Goal: Task Accomplishment & Management: Manage account settings

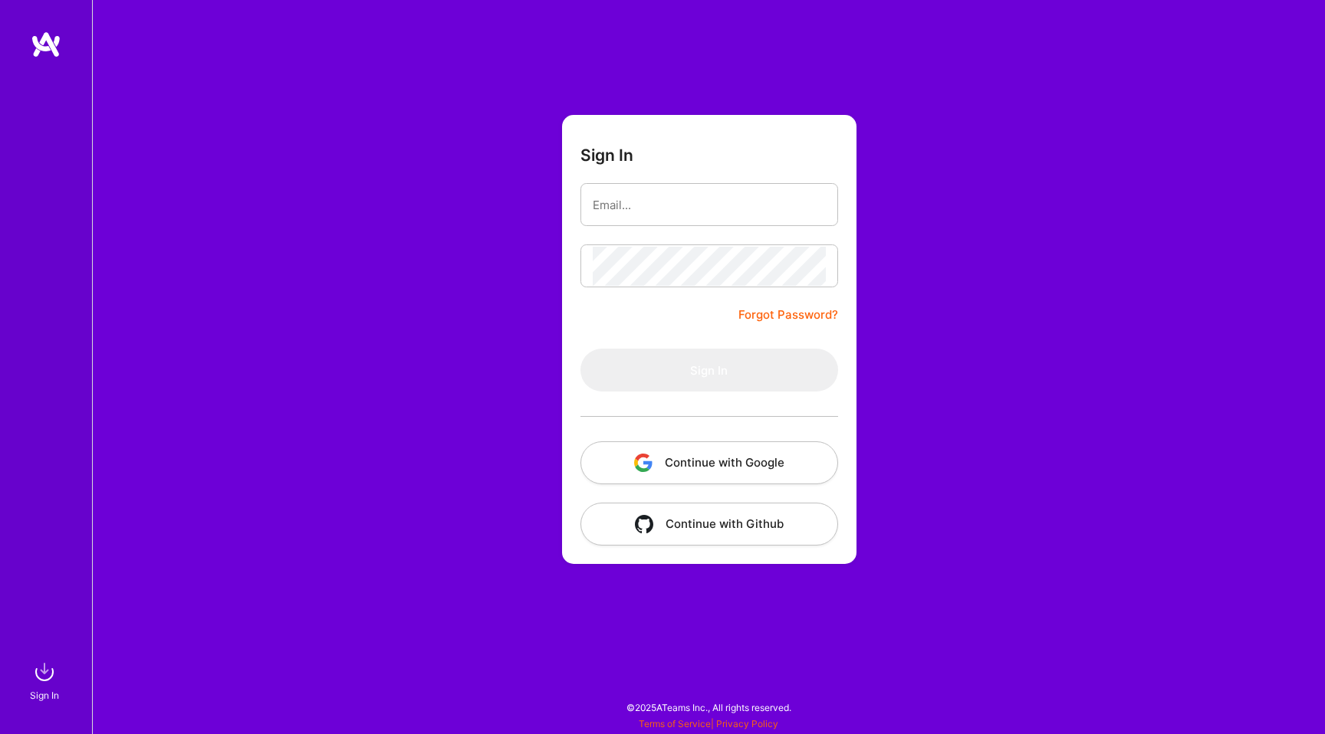
click at [739, 209] on input "email" at bounding box center [709, 205] width 233 height 39
type input "[PERSON_NAME][EMAIL_ADDRESS][PERSON_NAME][DOMAIN_NAME]"
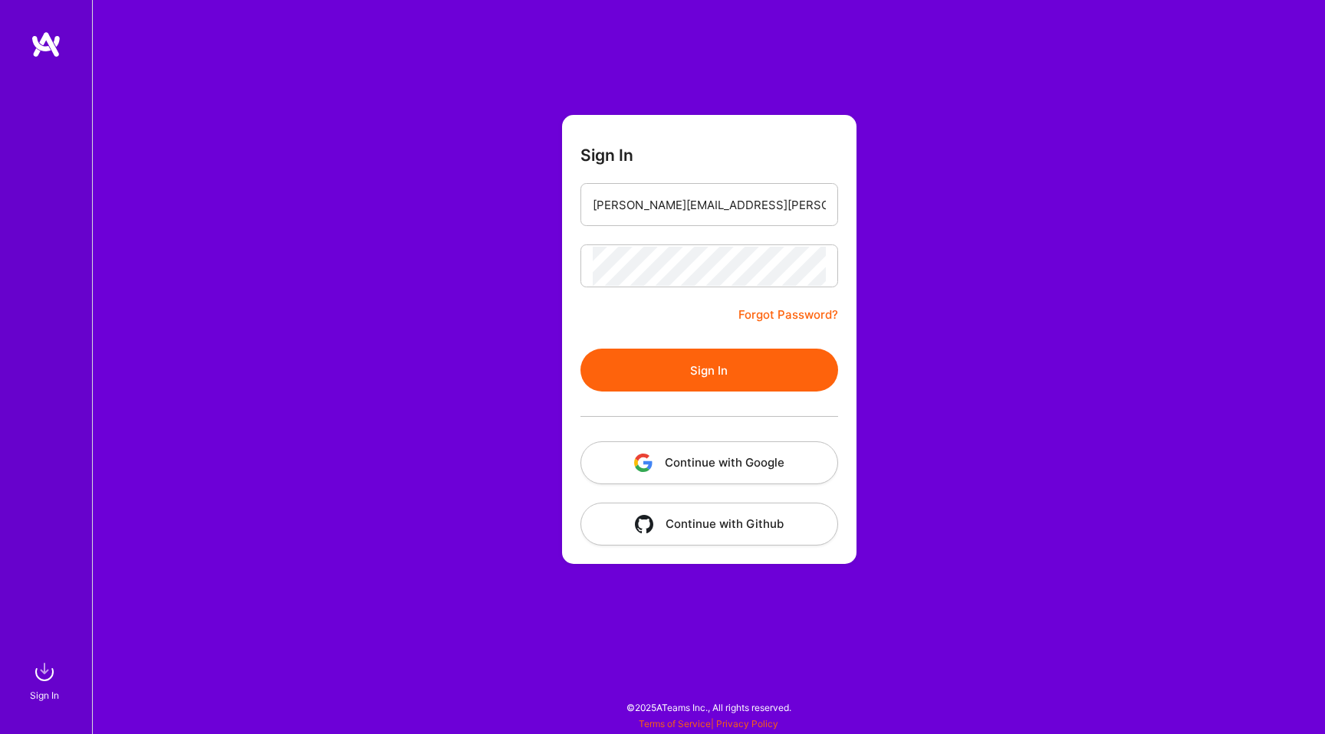
click at [757, 373] on button "Sign In" at bounding box center [709, 370] width 258 height 43
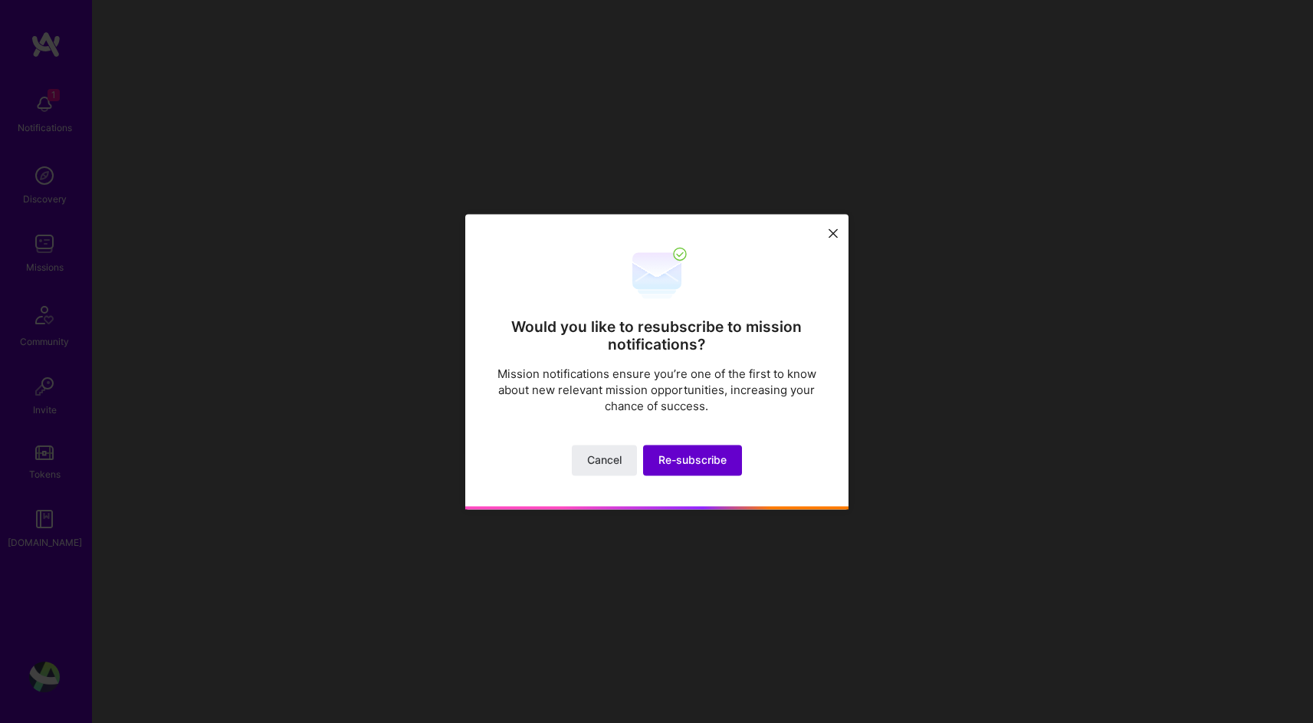
click at [688, 455] on span "Re-subscribe" at bounding box center [693, 459] width 68 height 15
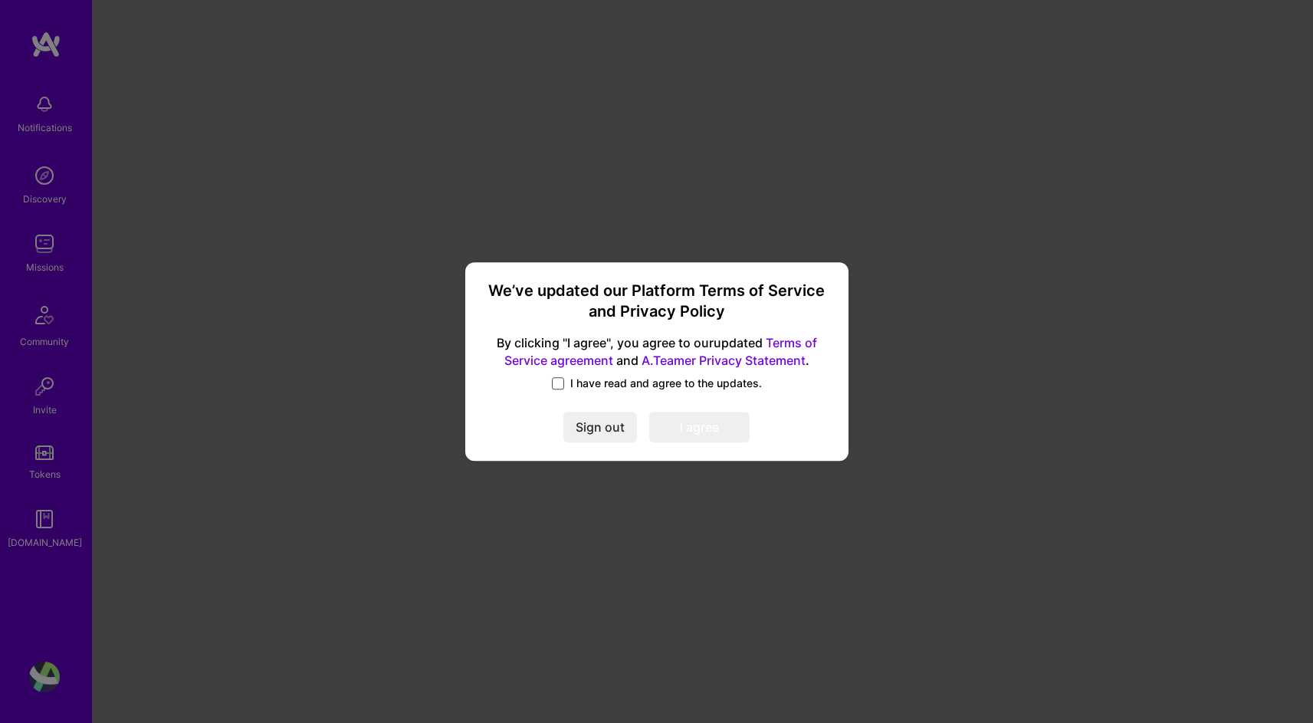
click at [554, 385] on span at bounding box center [558, 383] width 12 height 12
click at [0, 0] on input "I have read and agree to the updates." at bounding box center [0, 0] width 0 height 0
click at [691, 435] on button "I agree" at bounding box center [699, 427] width 100 height 31
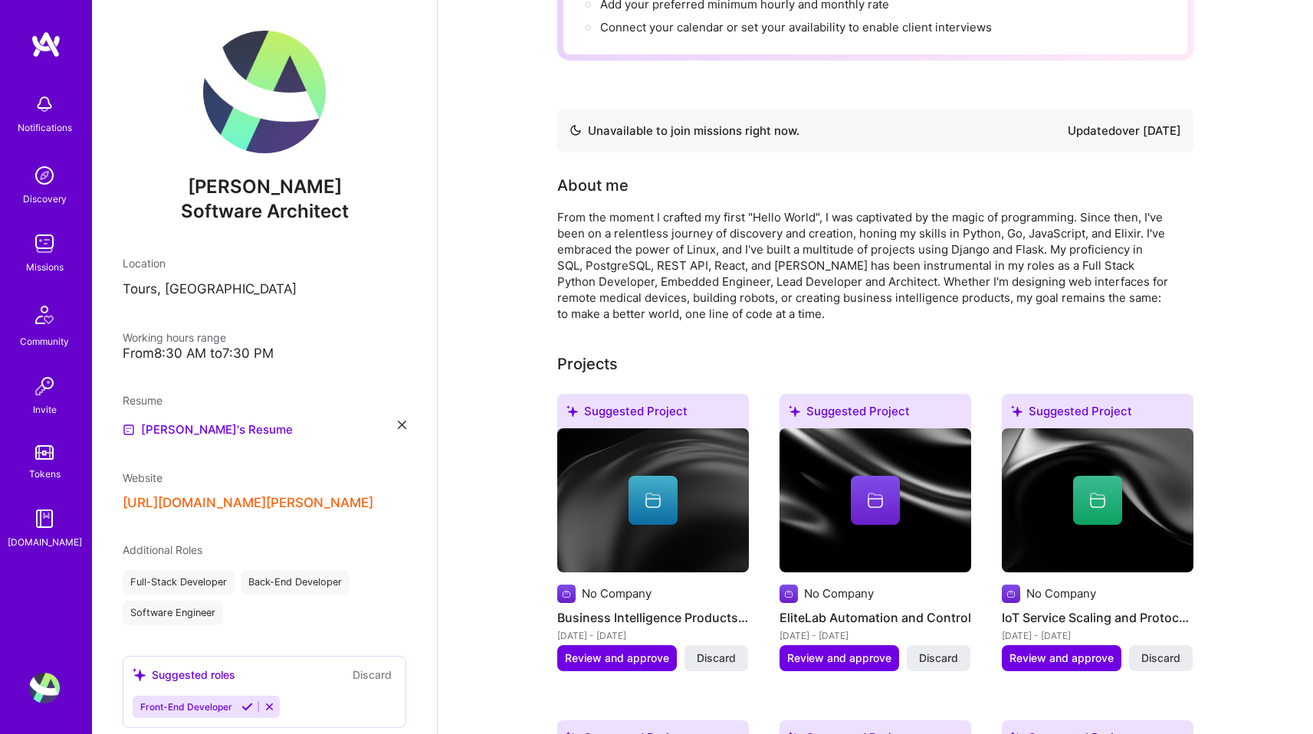
scroll to position [311, 0]
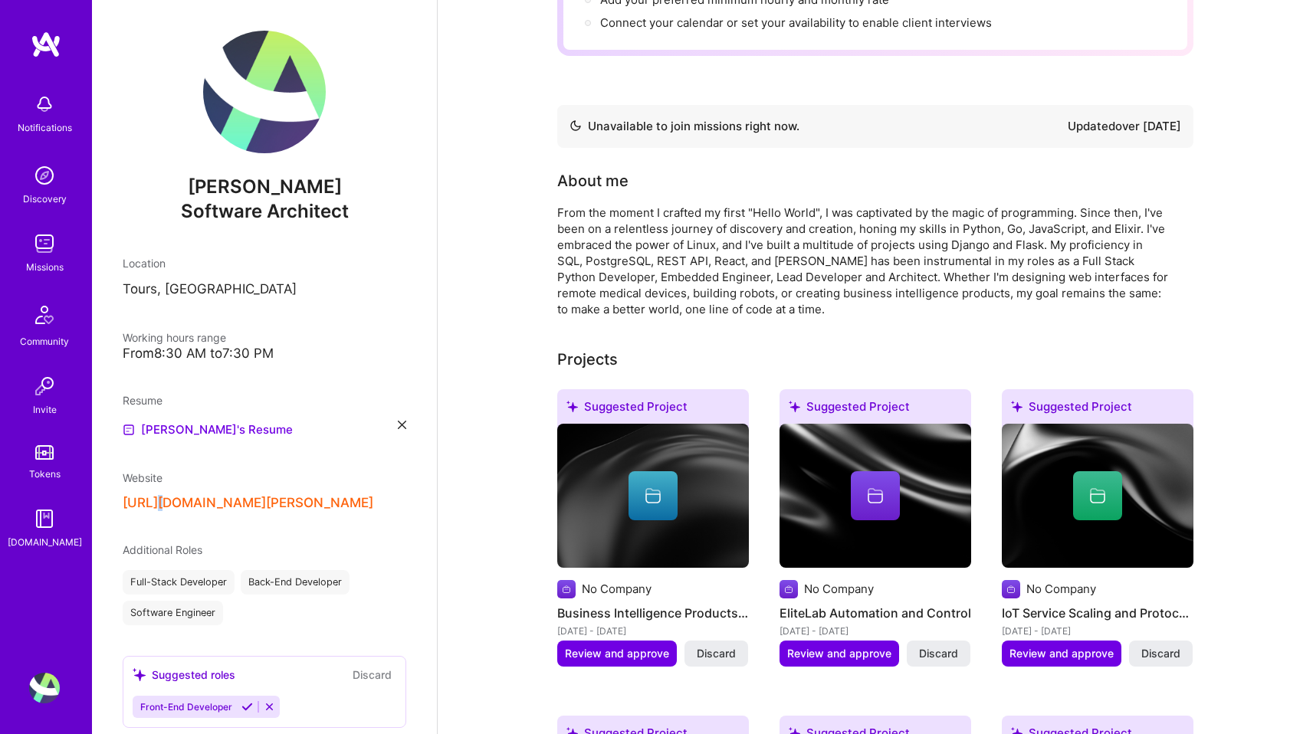
click at [307, 498] on button "[URL][DOMAIN_NAME][PERSON_NAME]" at bounding box center [248, 503] width 251 height 16
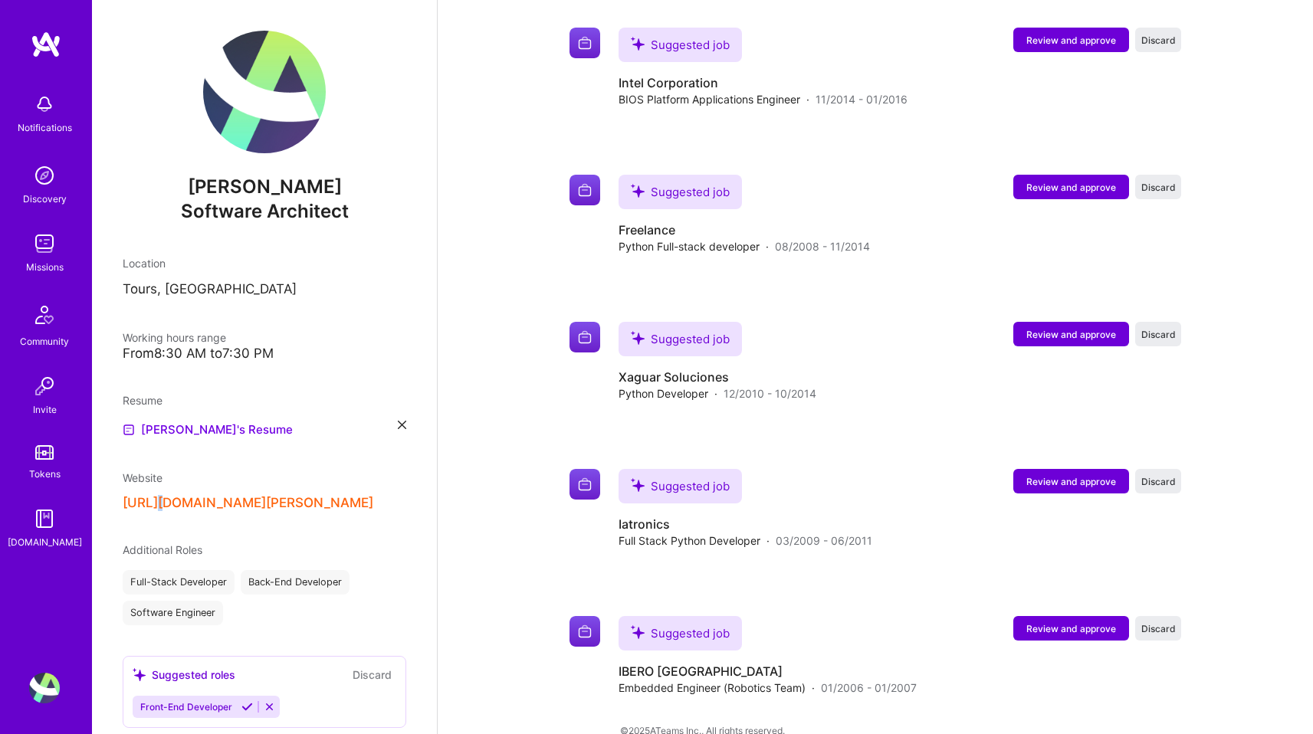
scroll to position [2584, 0]
